Goal: Transaction & Acquisition: Book appointment/travel/reservation

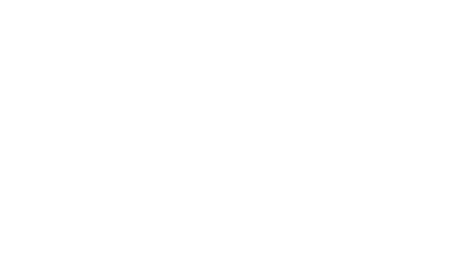
select select "**"
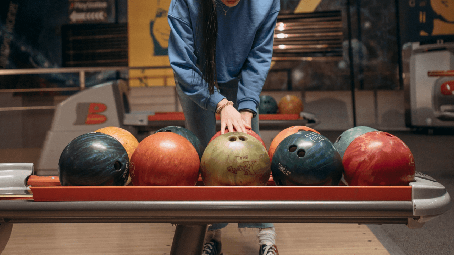
scroll to position [226, 0]
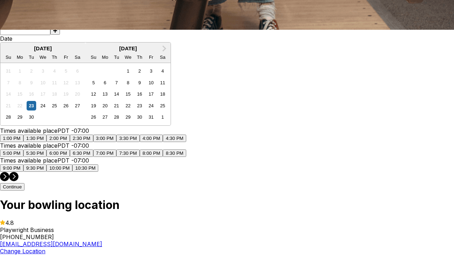
click at [23, 135] on button "1:00 PM" at bounding box center [11, 138] width 23 height 7
click at [24, 191] on button "Continue" at bounding box center [12, 186] width 24 height 7
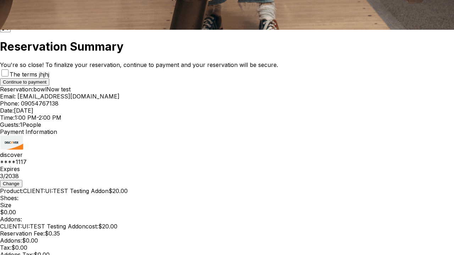
scroll to position [415, 0]
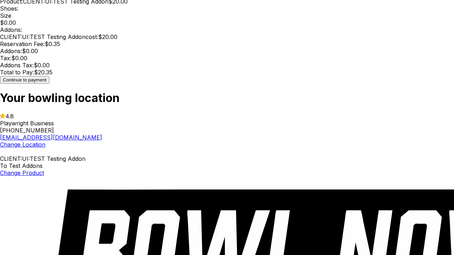
click at [49, 84] on button "Continue to payment" at bounding box center [24, 79] width 49 height 7
